Goal: Navigation & Orientation: Go to known website

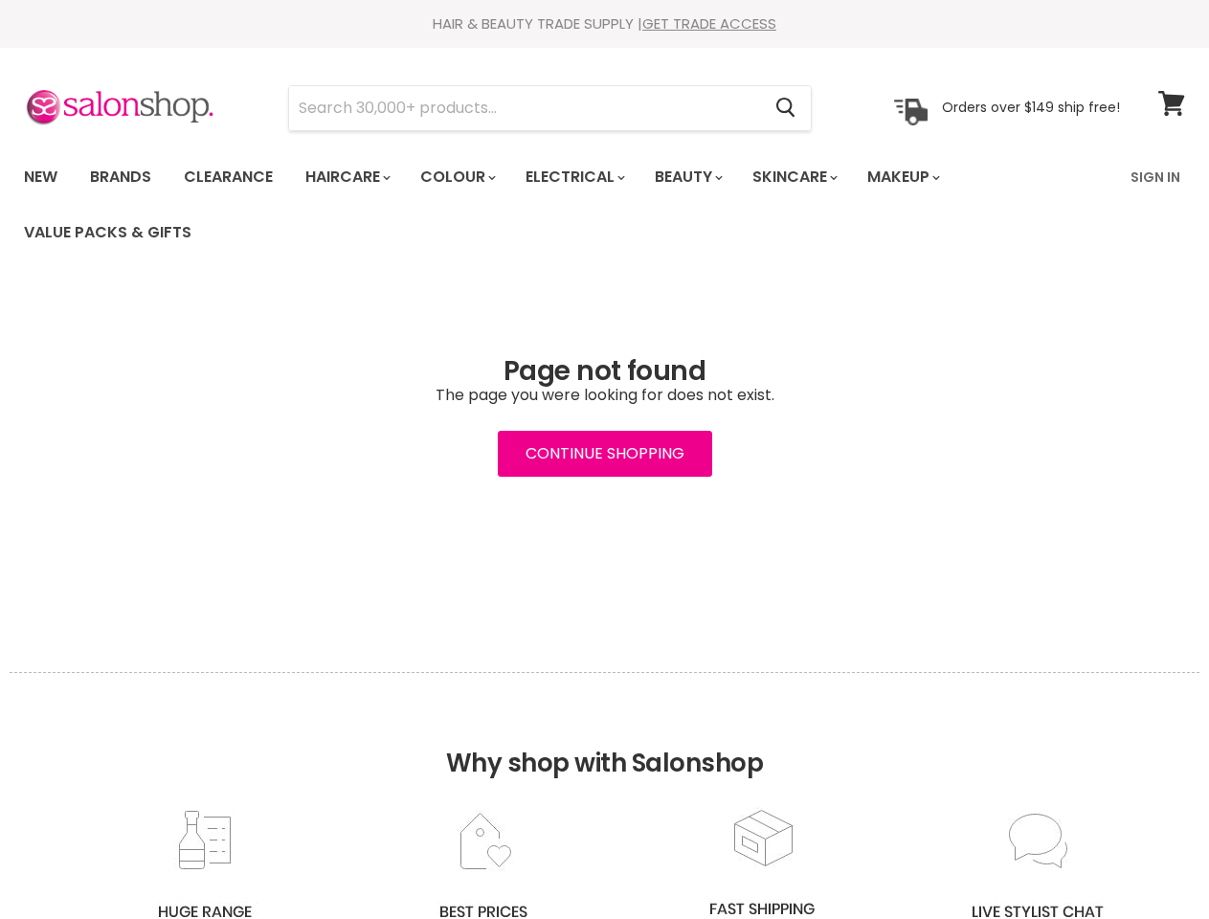
click at [526, 108] on input "Search" at bounding box center [524, 108] width 471 height 44
click at [787, 108] on icon "Search" at bounding box center [785, 108] width 19 height 20
click at [353, 177] on link "Haircare" at bounding box center [346, 177] width 111 height 40
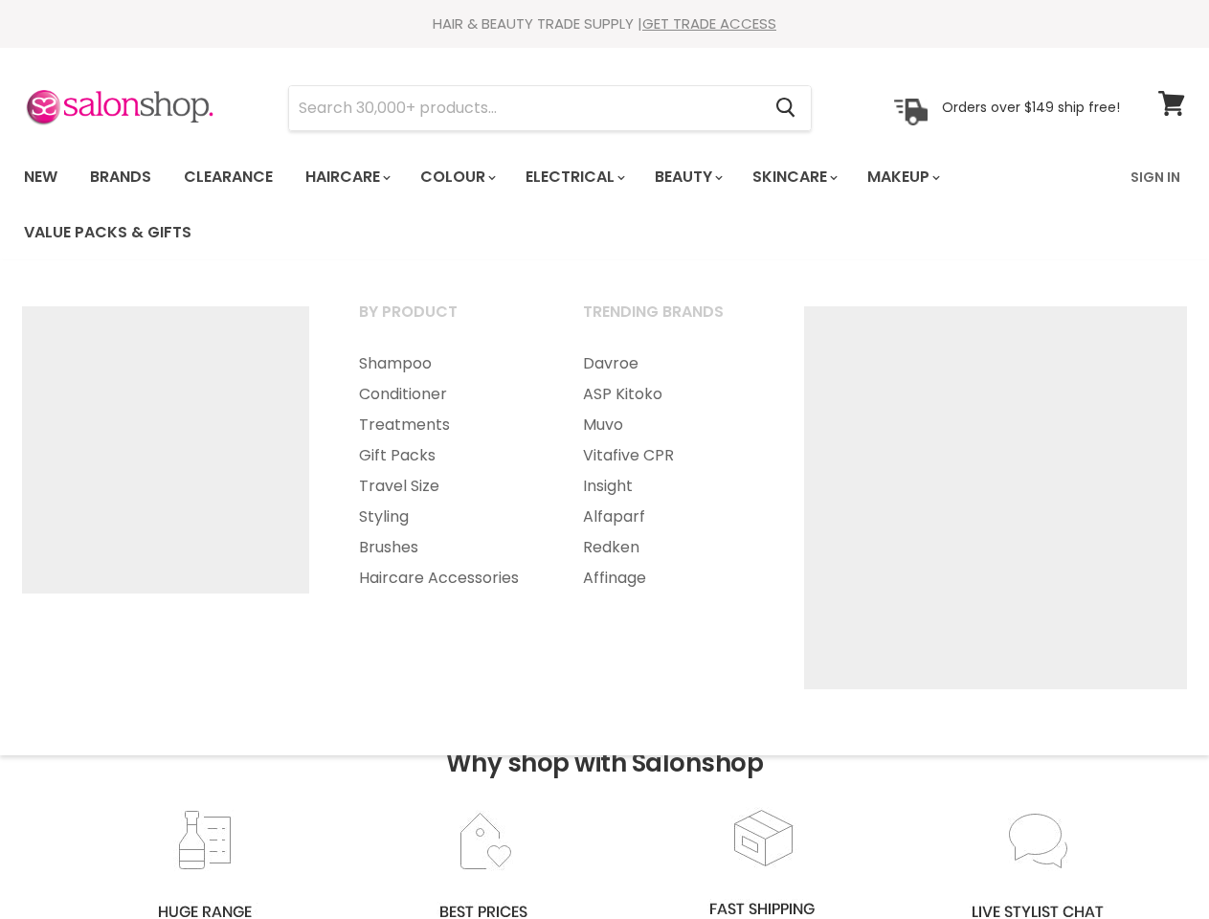
click at [468, 177] on link "Colour" at bounding box center [456, 177] width 101 height 40
click at [588, 177] on link "Electrical" at bounding box center [573, 177] width 125 height 40
click at [705, 177] on link "Beauty" at bounding box center [687, 177] width 94 height 40
click at [816, 177] on link "Skincare" at bounding box center [793, 177] width 111 height 40
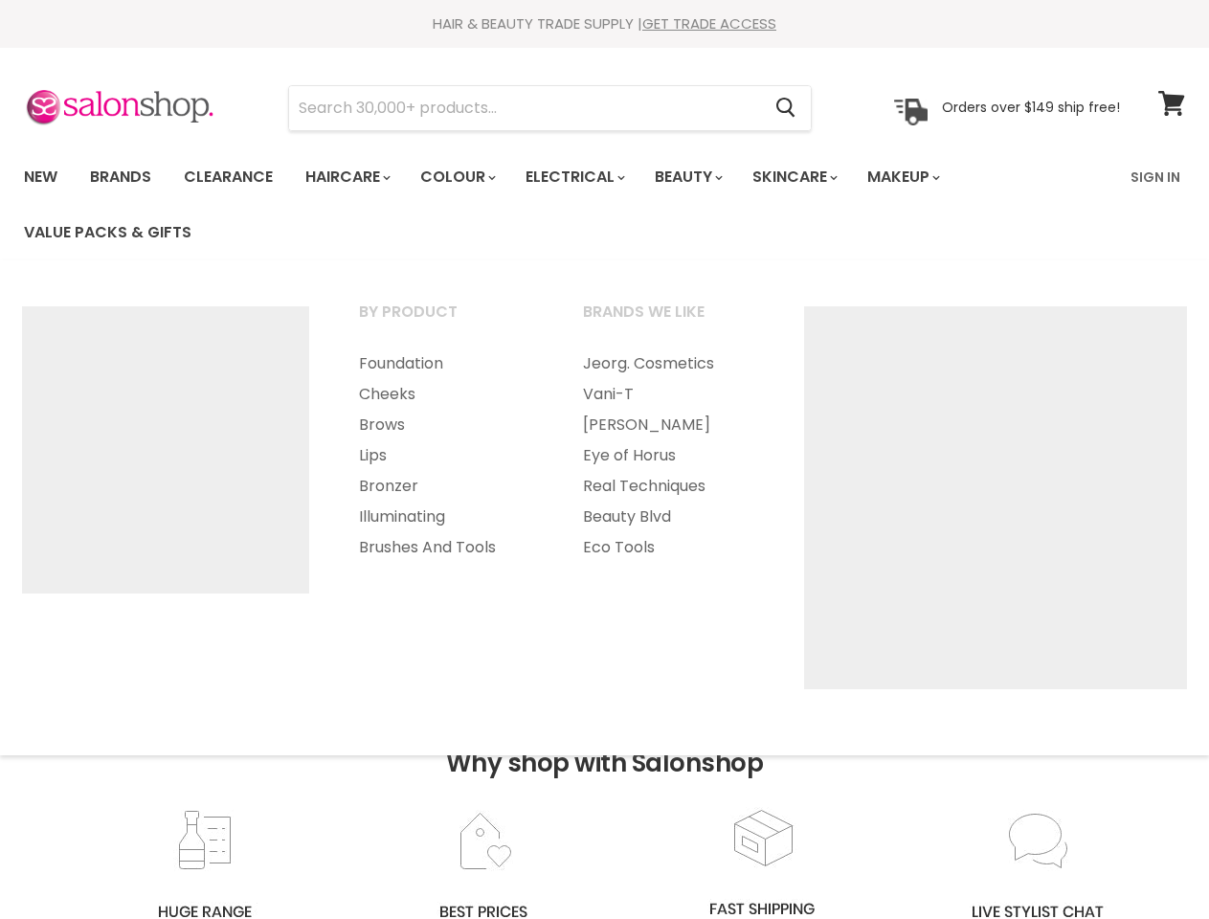
click at [929, 177] on link "Makeup" at bounding box center [902, 177] width 99 height 40
click at [604, 795] on h2 "Why shop with Salonshop" at bounding box center [605, 739] width 1190 height 135
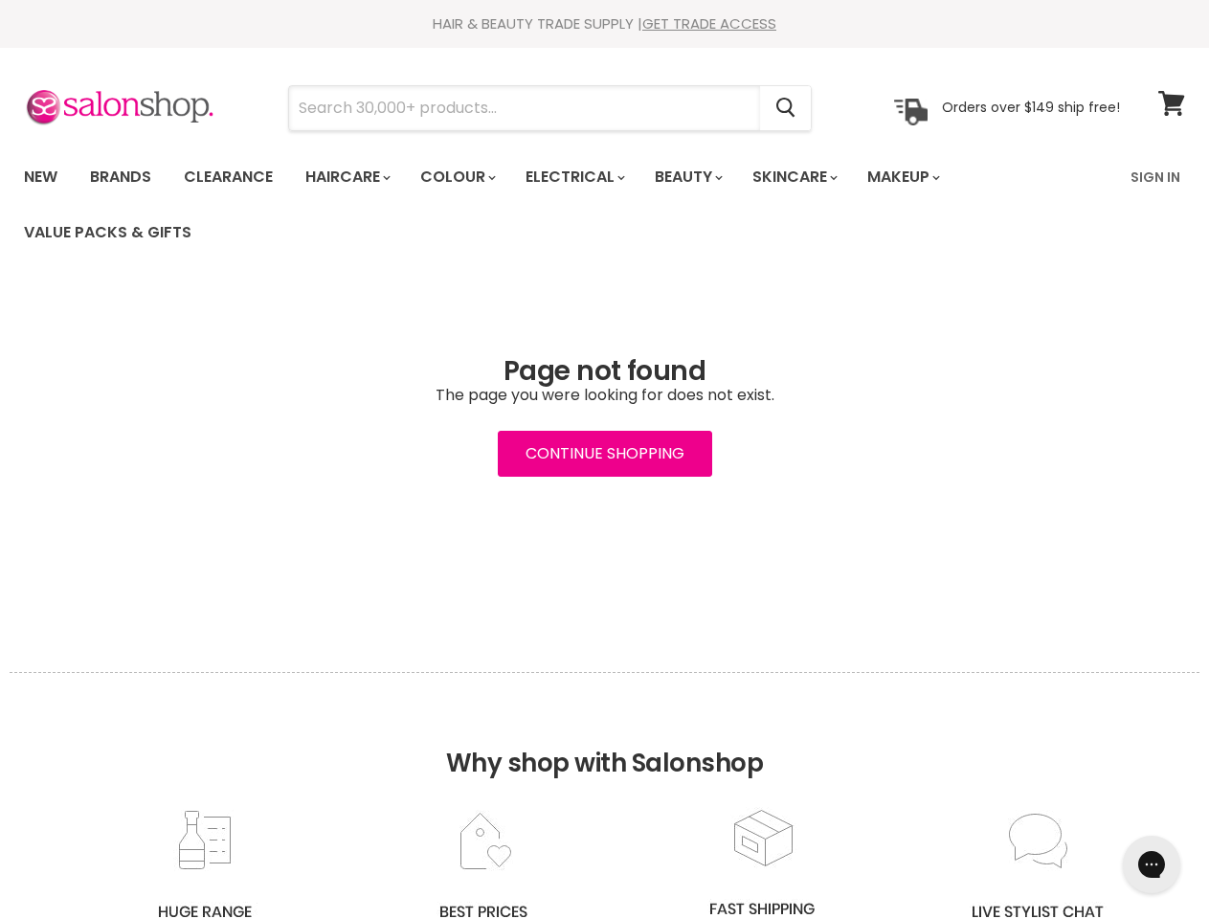
click at [526, 108] on input "Search" at bounding box center [524, 108] width 471 height 44
click at [787, 108] on icon "Search" at bounding box center [785, 109] width 19 height 20
click at [353, 177] on link "Haircare" at bounding box center [346, 177] width 111 height 40
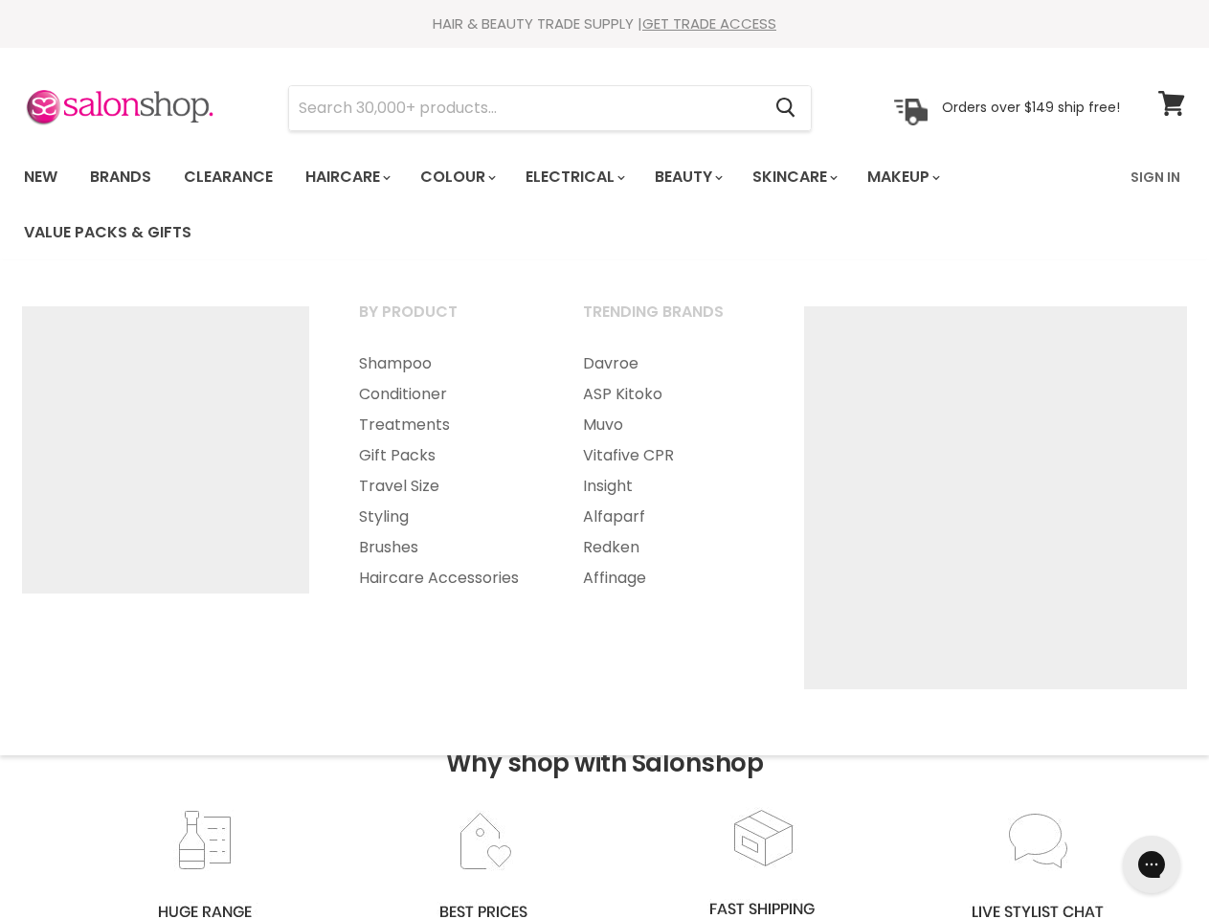
click at [468, 177] on link "Colour" at bounding box center [456, 177] width 101 height 40
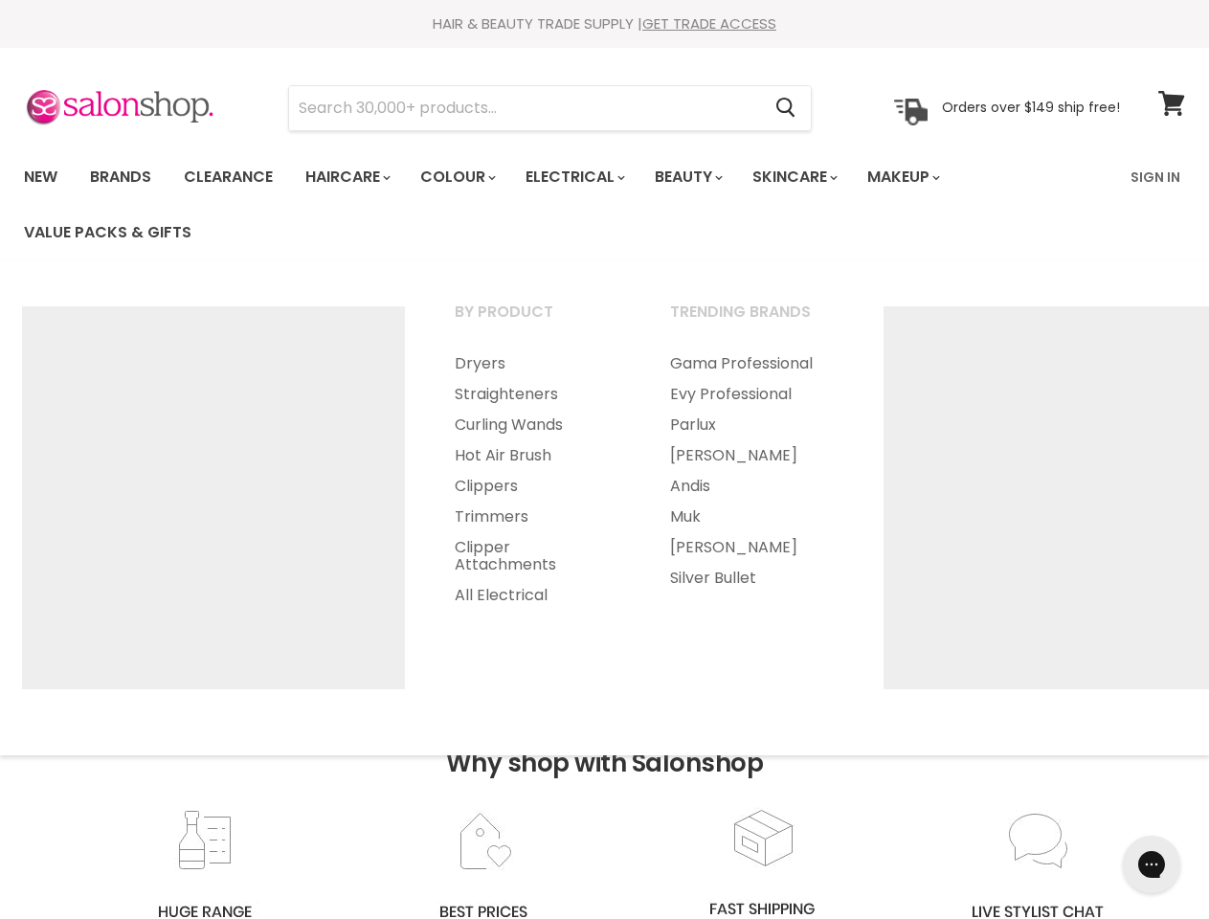
click at [588, 177] on link "Electrical" at bounding box center [573, 177] width 125 height 40
click at [705, 177] on link "Beauty" at bounding box center [687, 177] width 94 height 40
